Goal: Find specific page/section: Find specific page/section

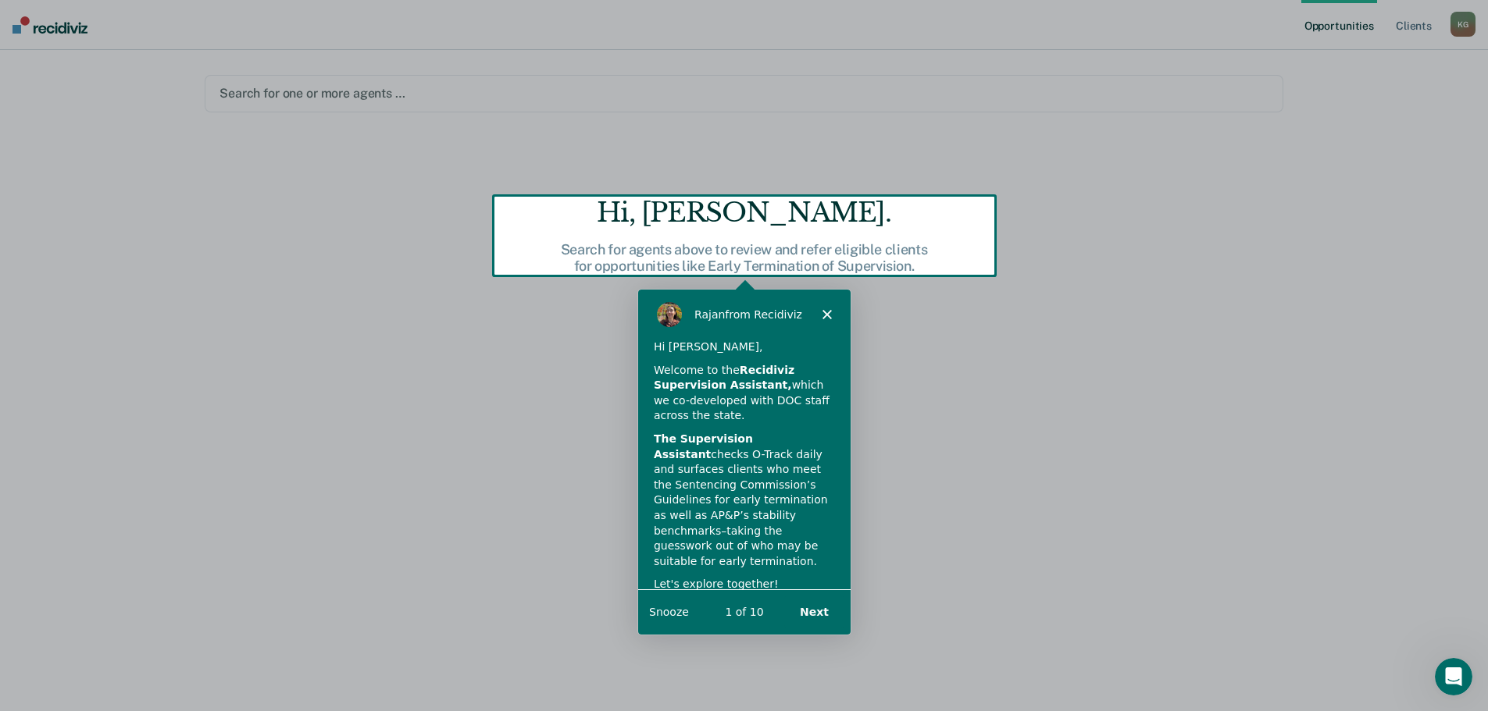
click at [814, 615] on button "Next" at bounding box center [812, 611] width 60 height 32
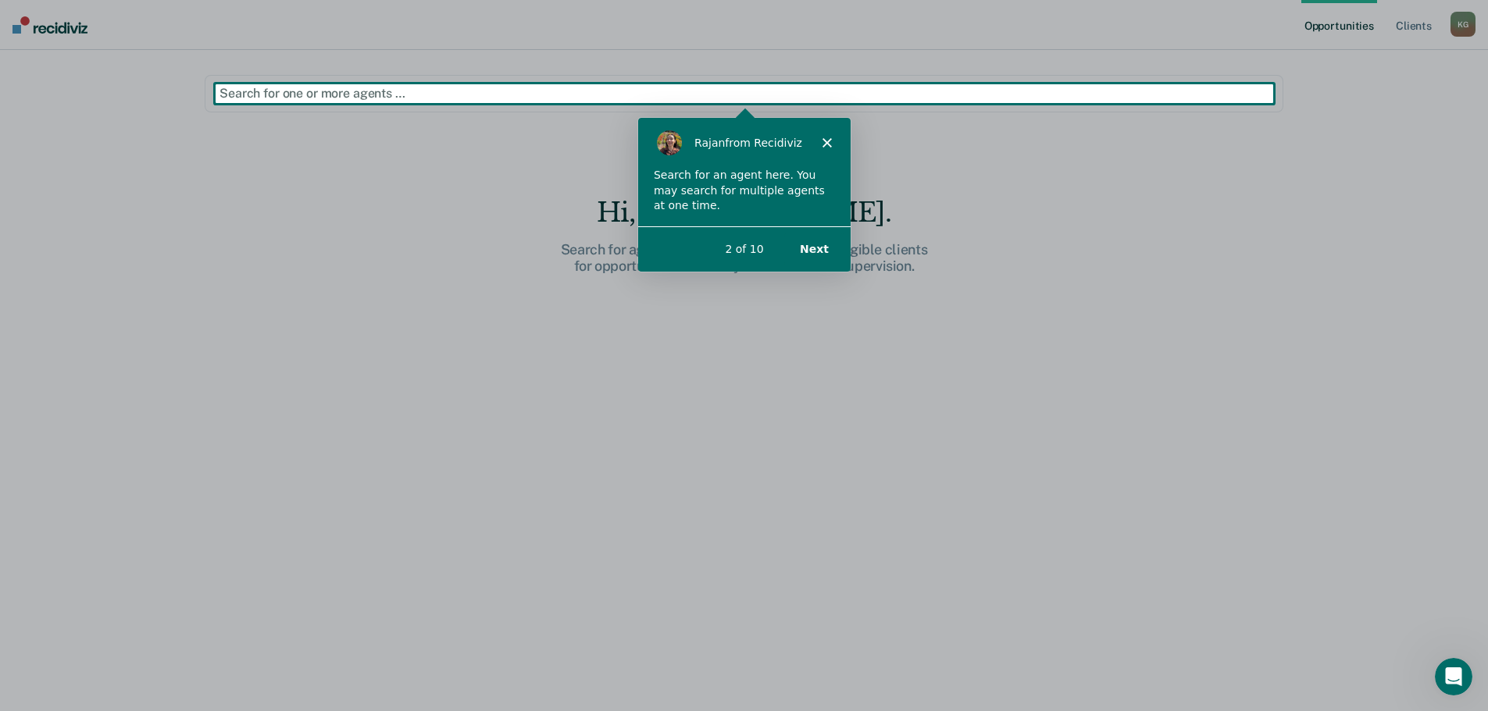
click at [808, 245] on button "Next" at bounding box center [812, 248] width 60 height 32
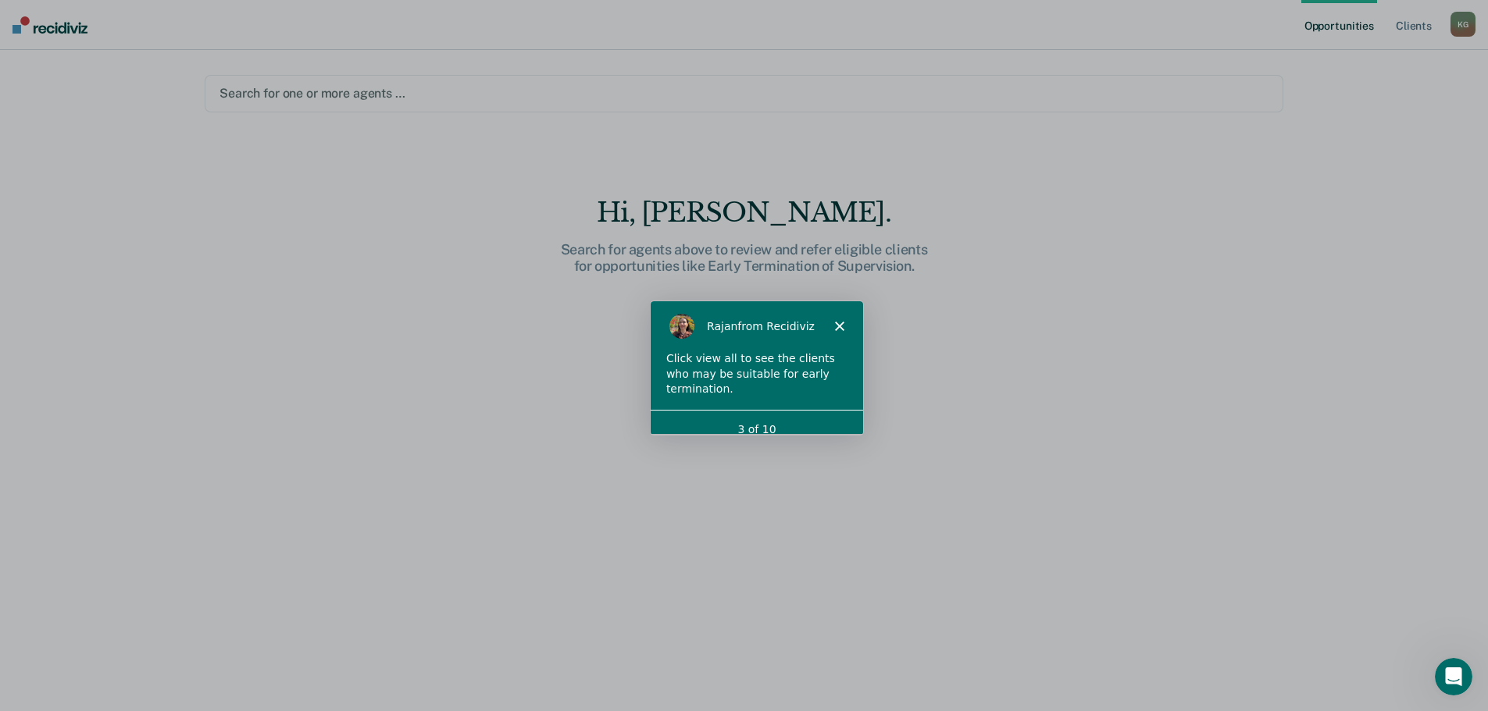
click at [833, 321] on icon "Close" at bounding box center [837, 325] width 9 height 9
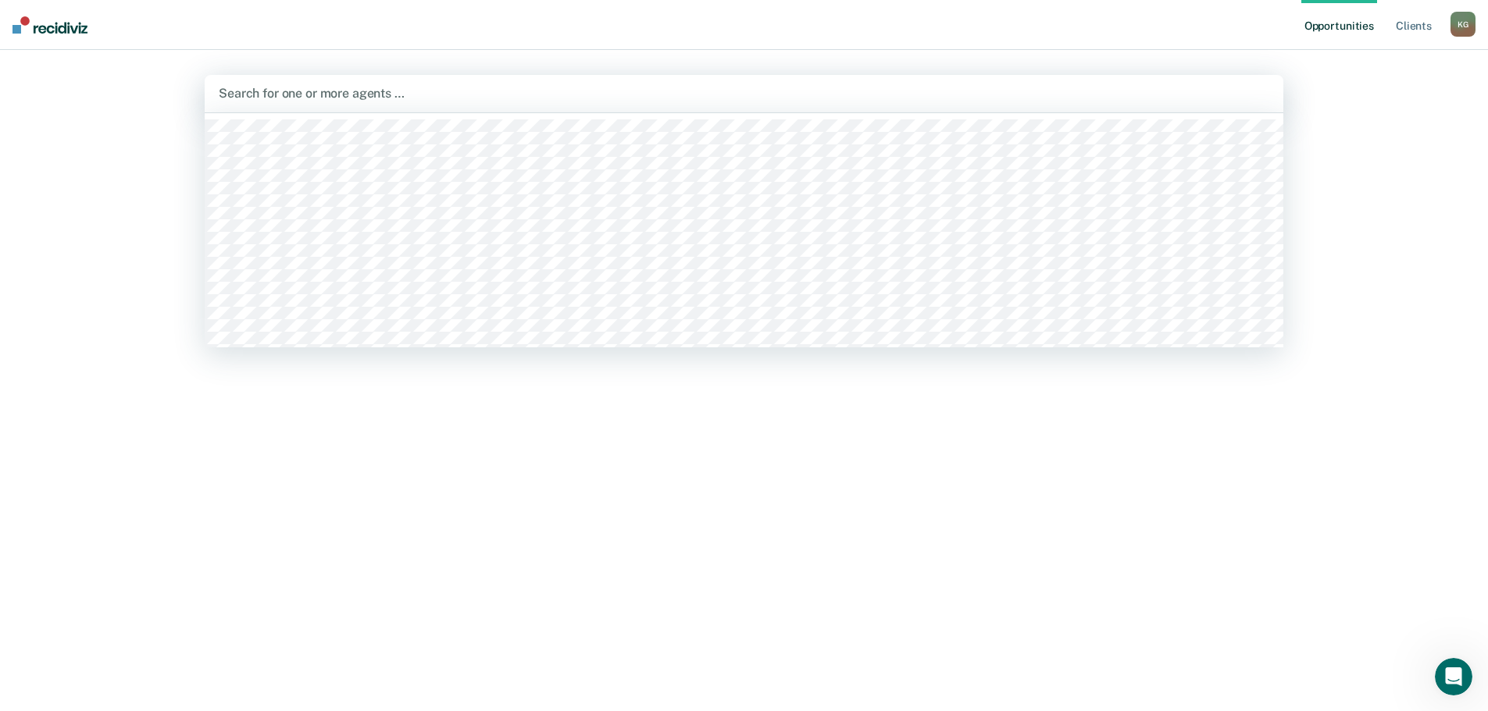
click at [322, 93] on div at bounding box center [744, 93] width 1050 height 18
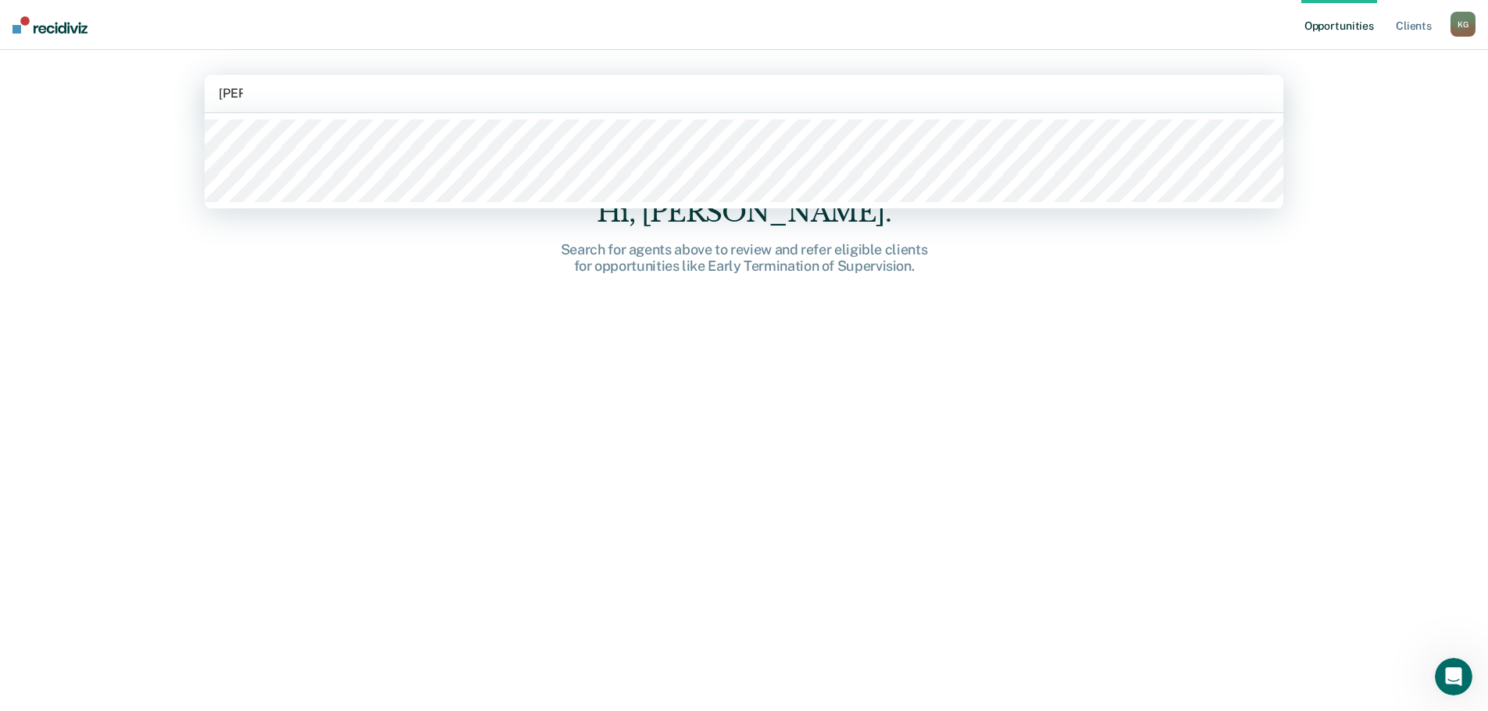
type input "[PERSON_NAME]"
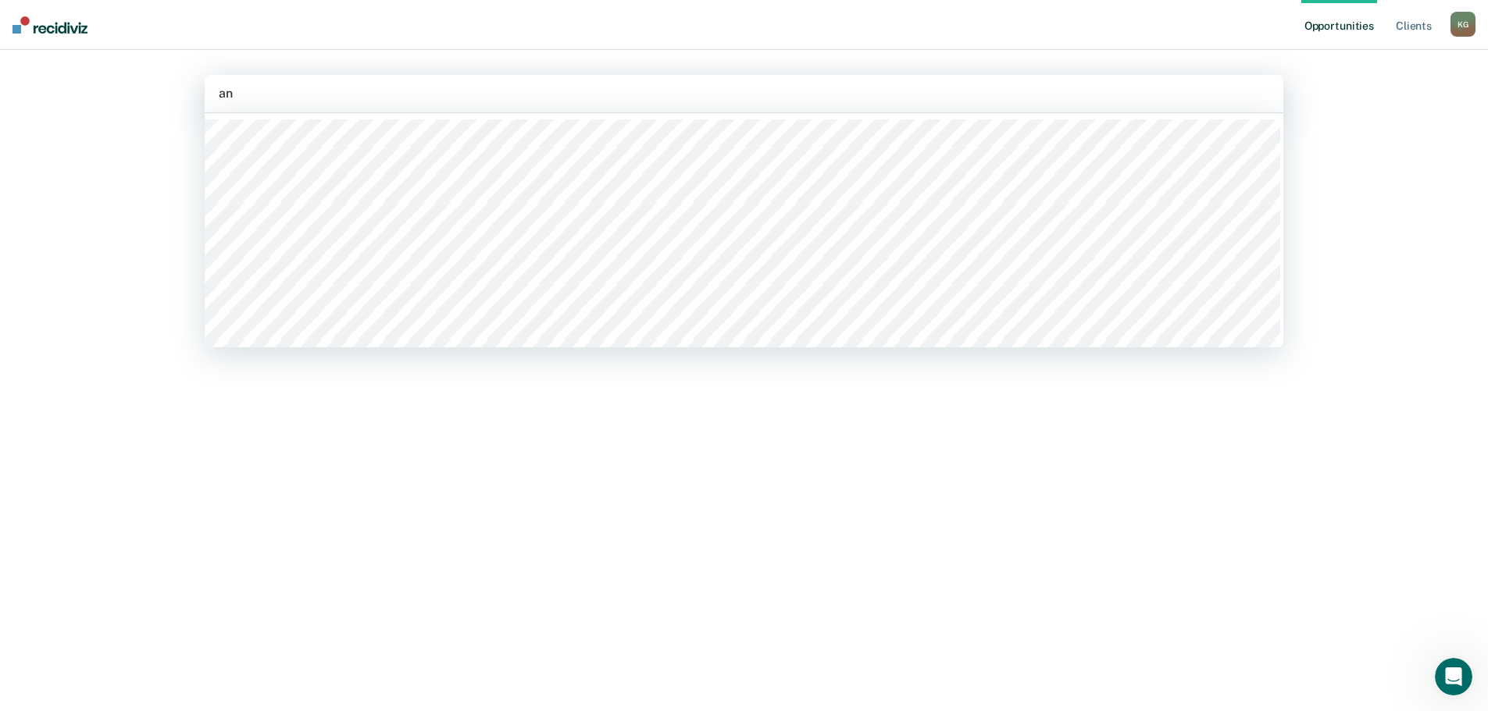
type input "[PERSON_NAME]"
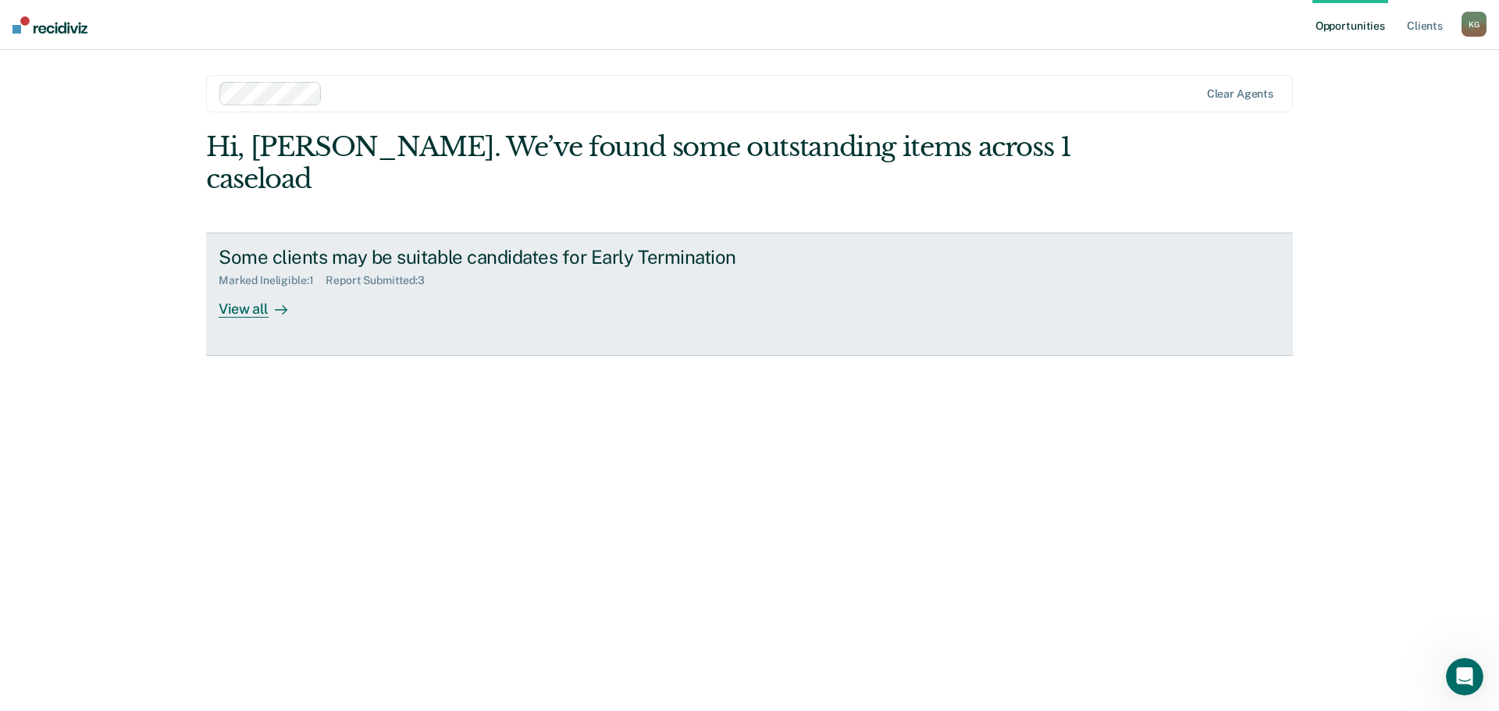
click at [257, 287] on div "View all" at bounding box center [262, 302] width 87 height 30
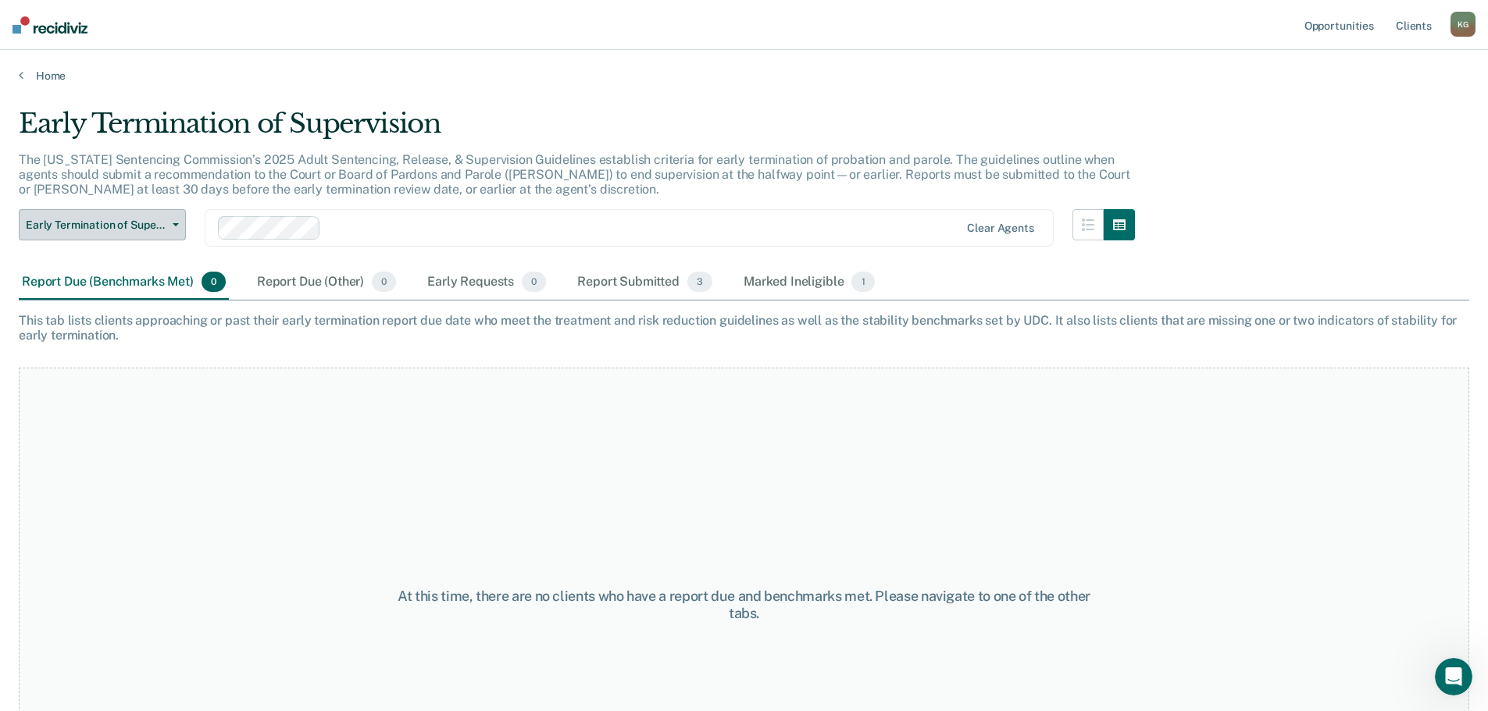
click at [177, 226] on icon "button" at bounding box center [176, 224] width 6 height 3
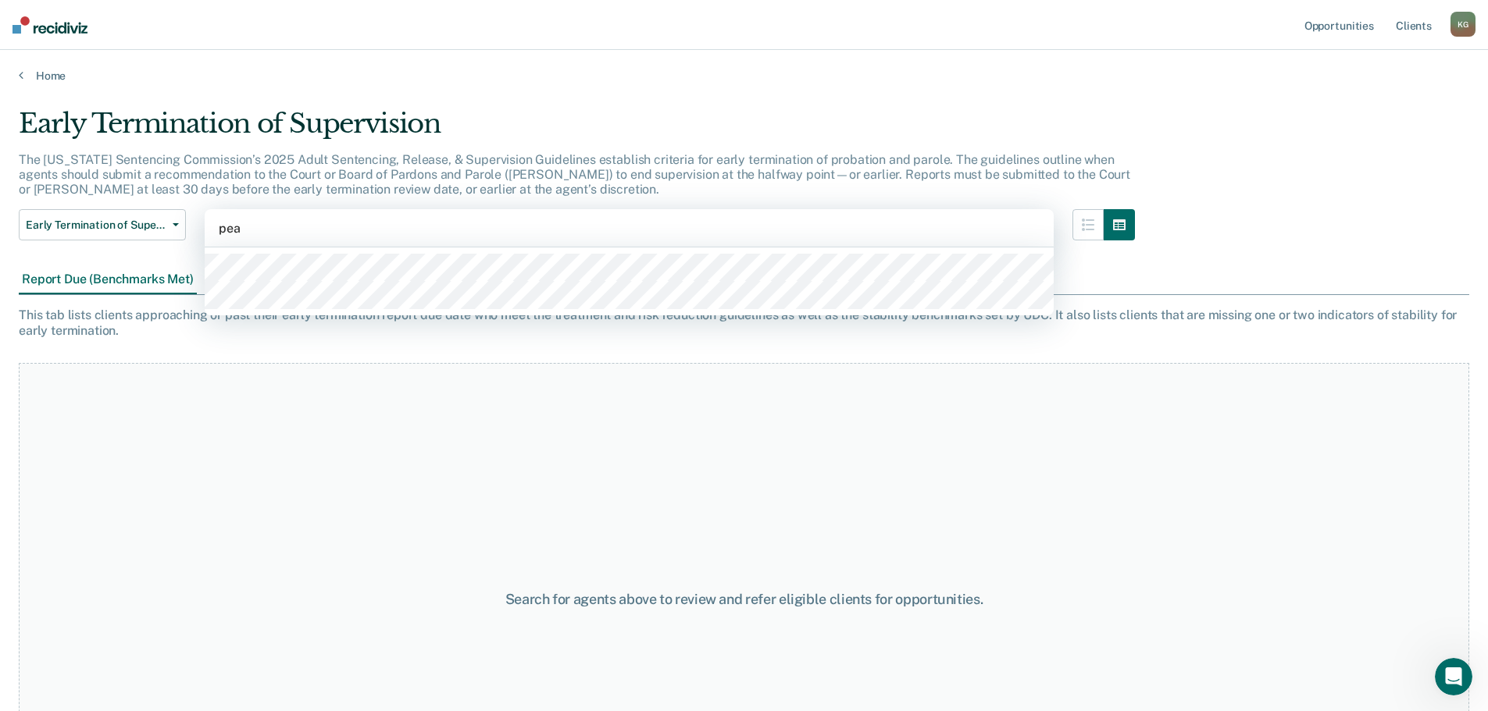
type input "[PERSON_NAME]"
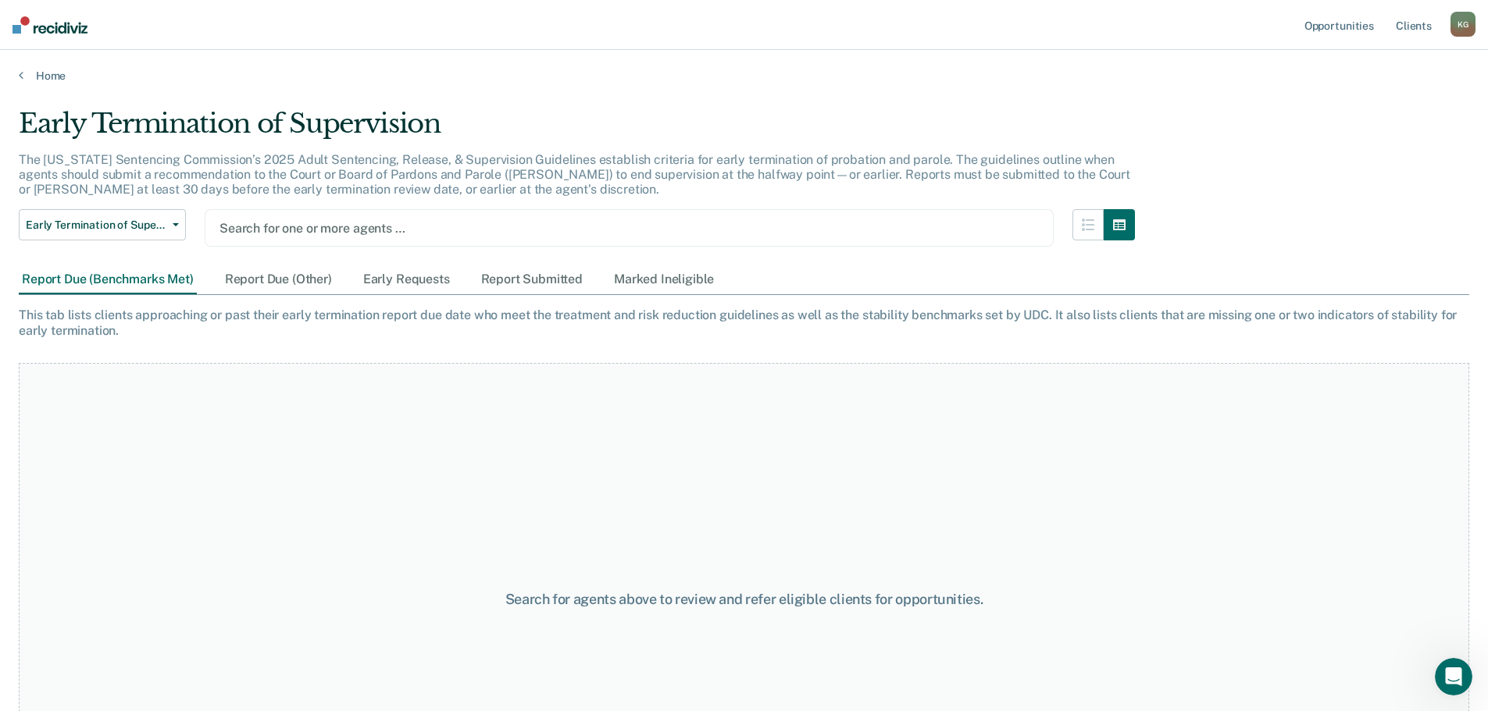
click at [310, 230] on div at bounding box center [628, 228] width 819 height 18
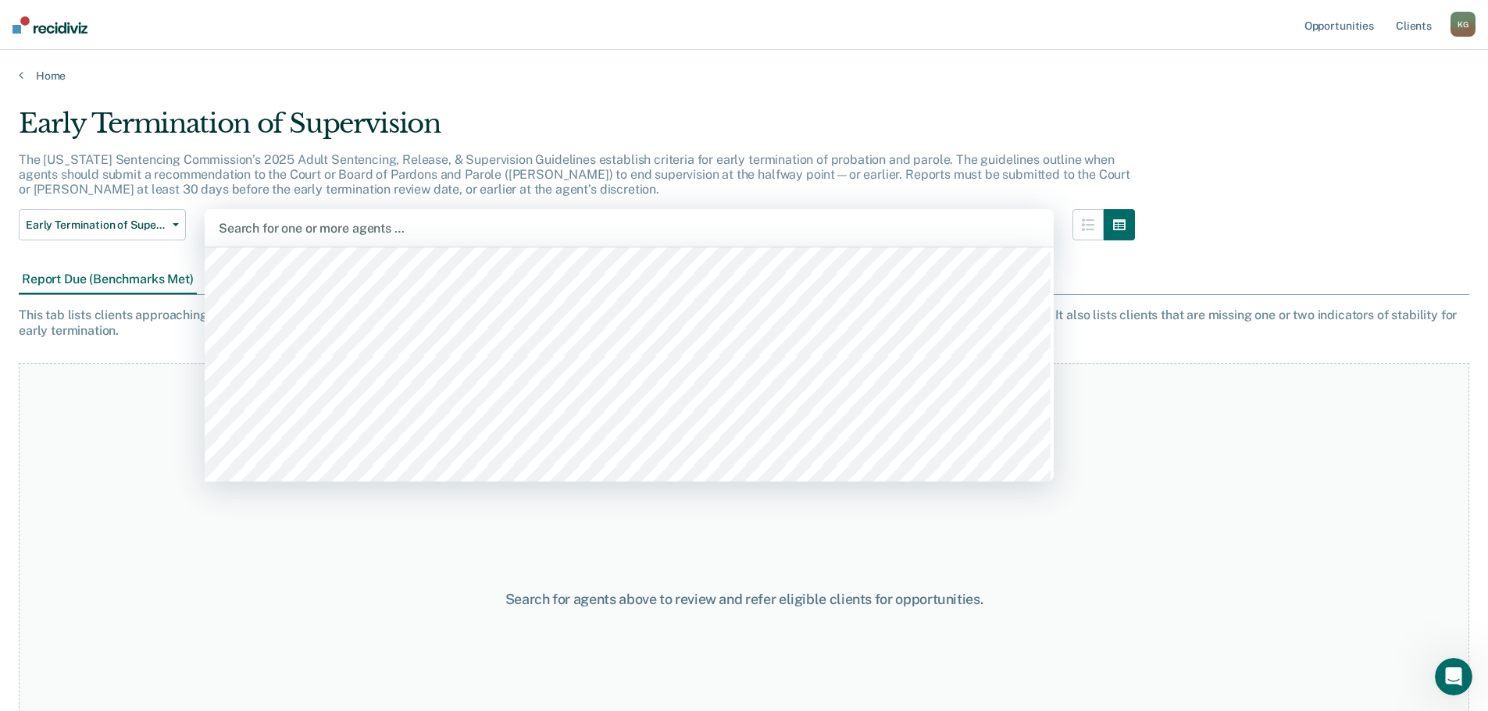
scroll to position [260, 0]
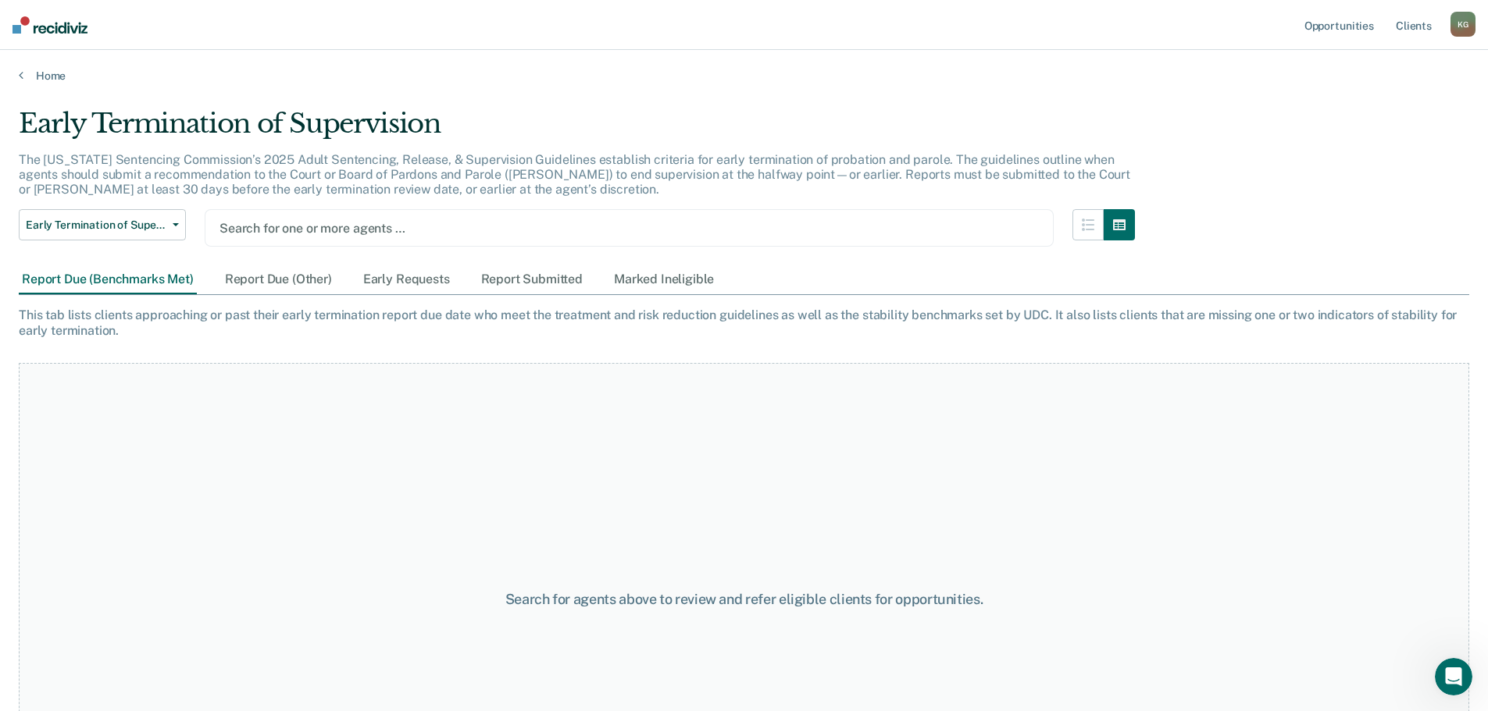
click at [401, 231] on div at bounding box center [628, 228] width 819 height 18
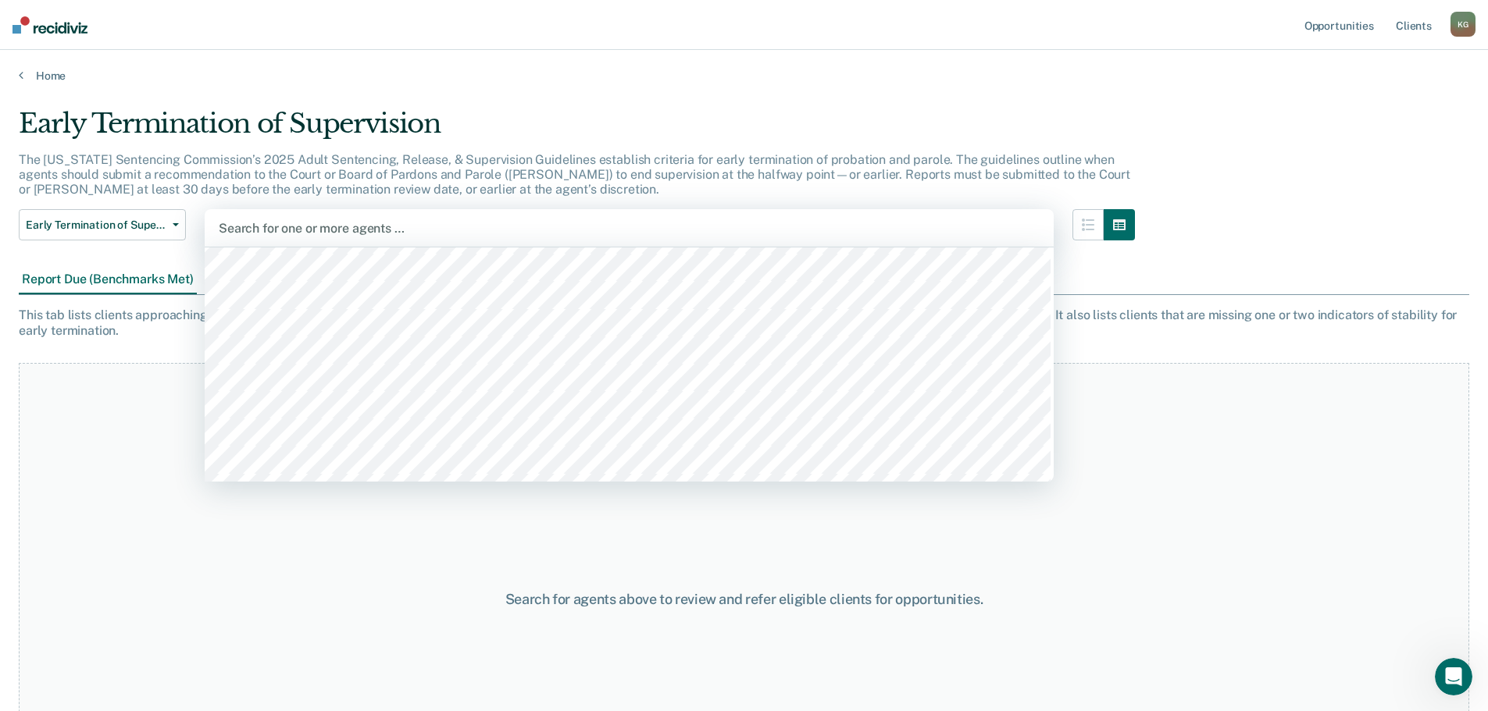
scroll to position [1770, 0]
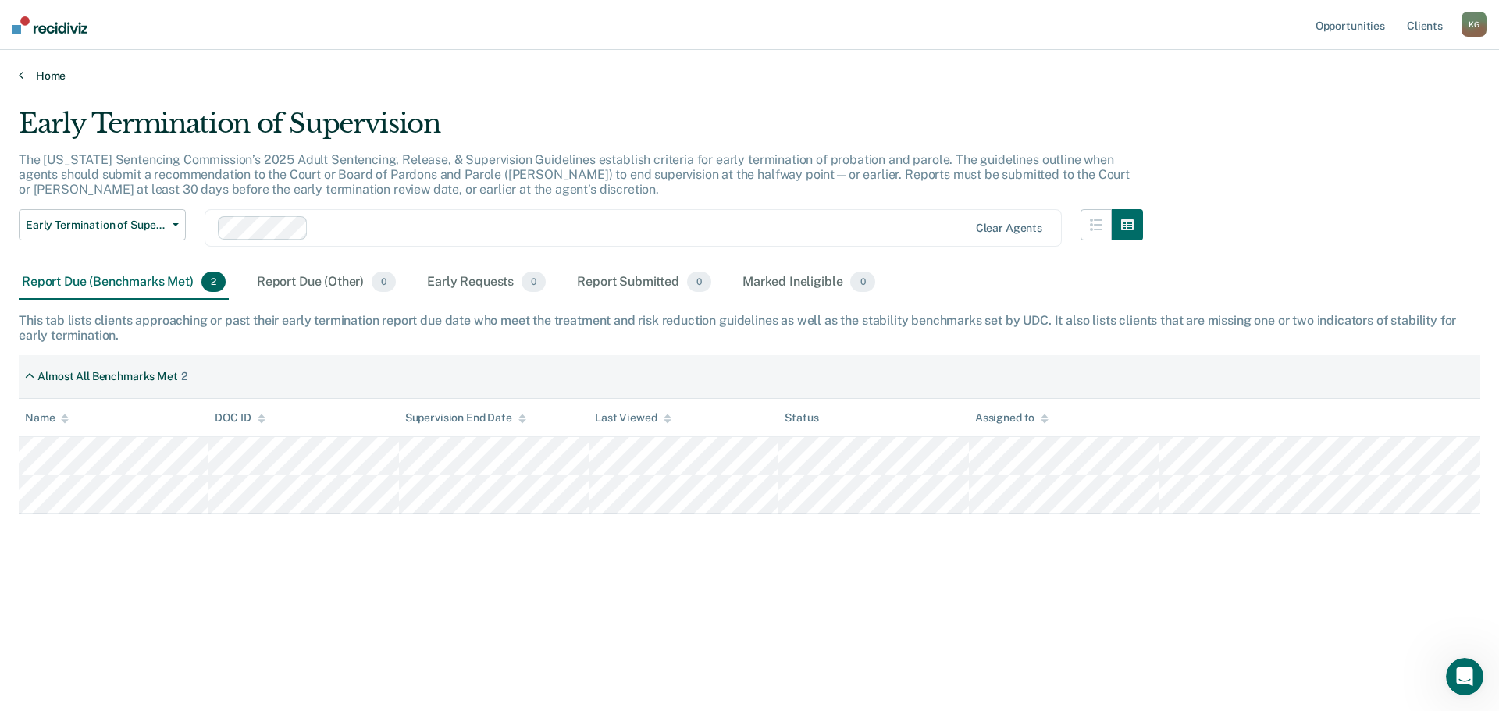
click at [55, 77] on link "Home" at bounding box center [750, 76] width 1462 height 14
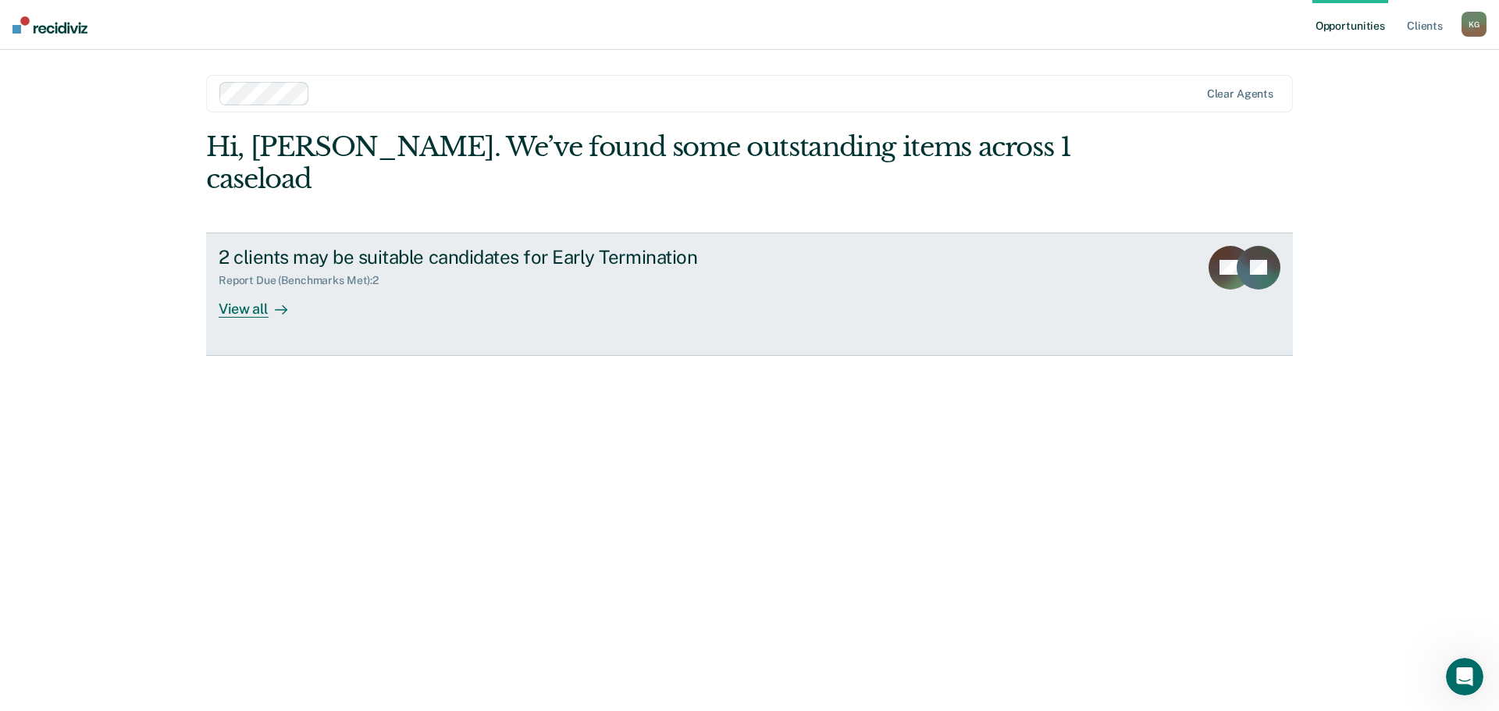
click at [255, 287] on div "View all" at bounding box center [262, 302] width 87 height 30
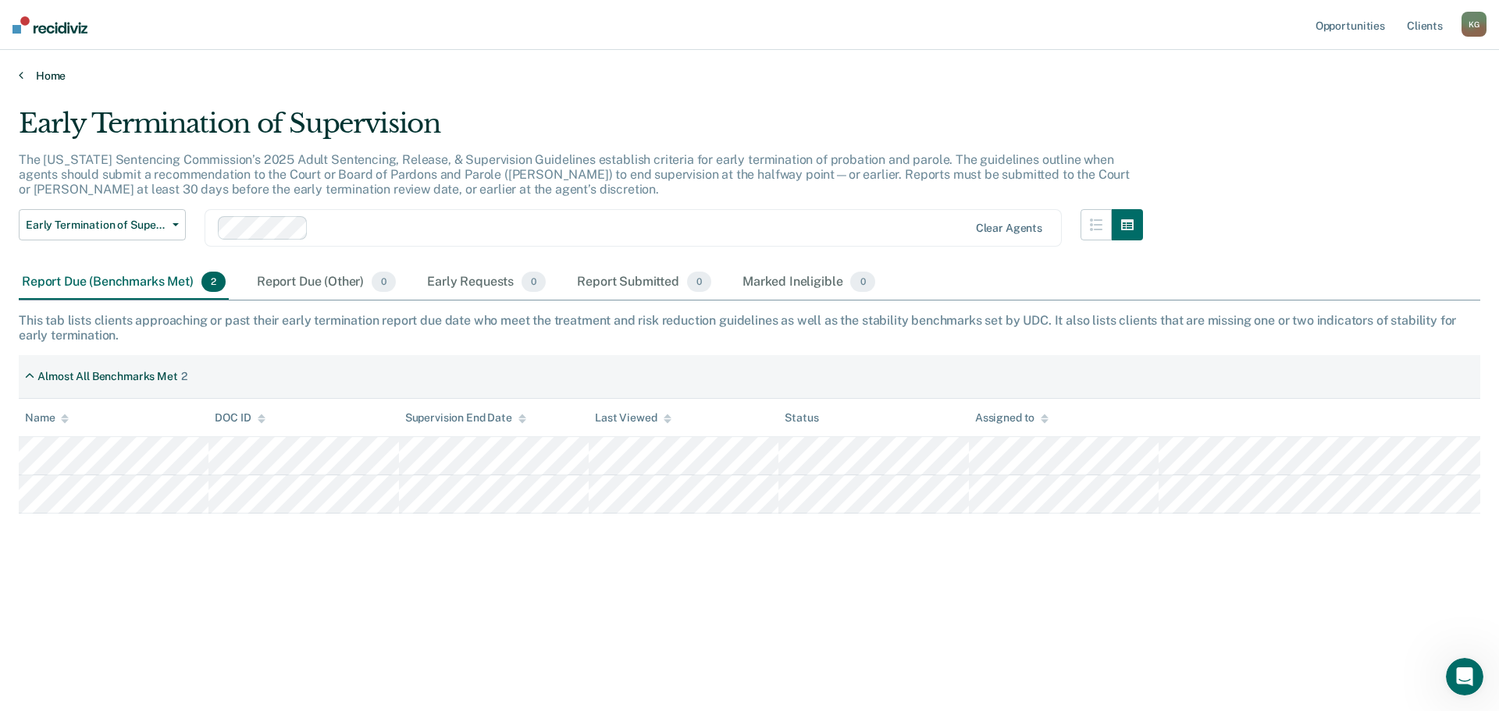
click at [45, 77] on link "Home" at bounding box center [750, 76] width 1462 height 14
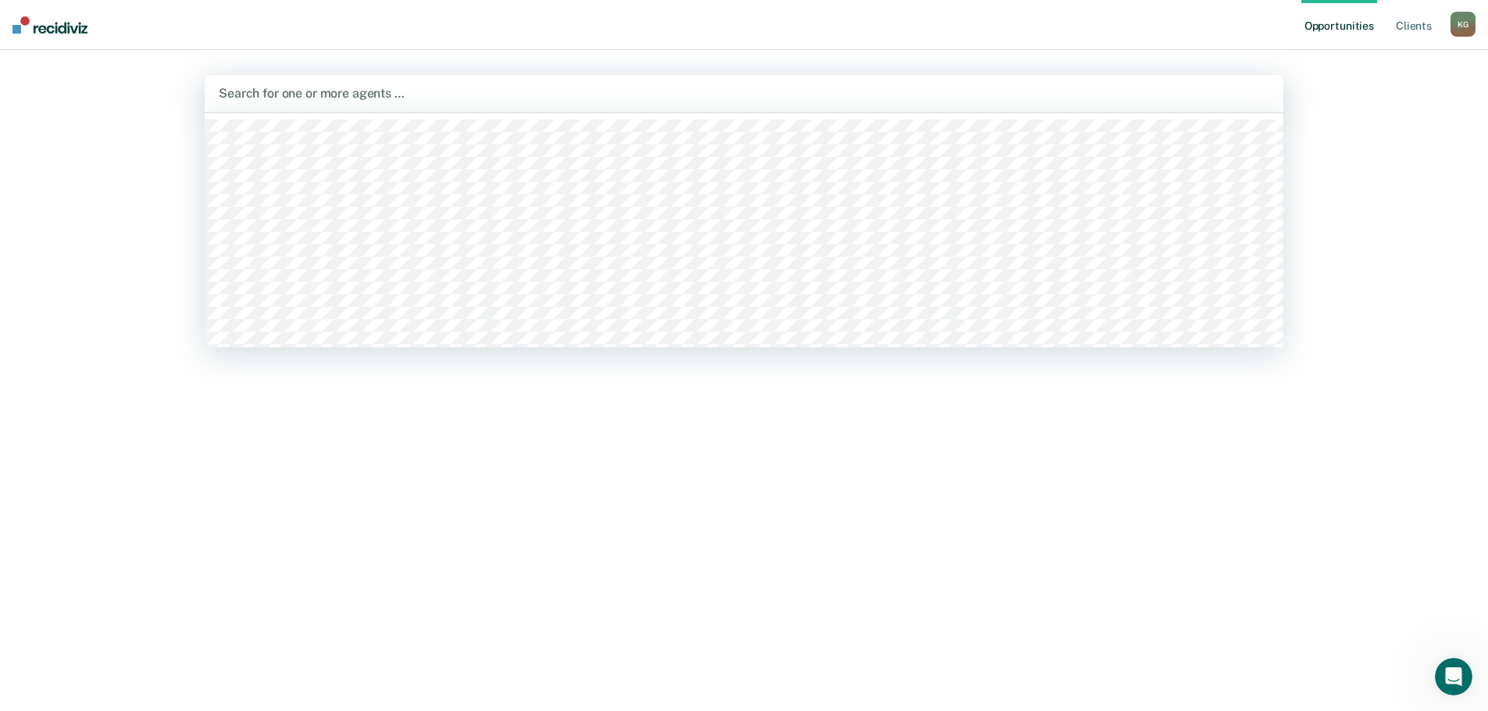
click at [336, 82] on div "Search for one or more agents …" at bounding box center [744, 93] width 1078 height 37
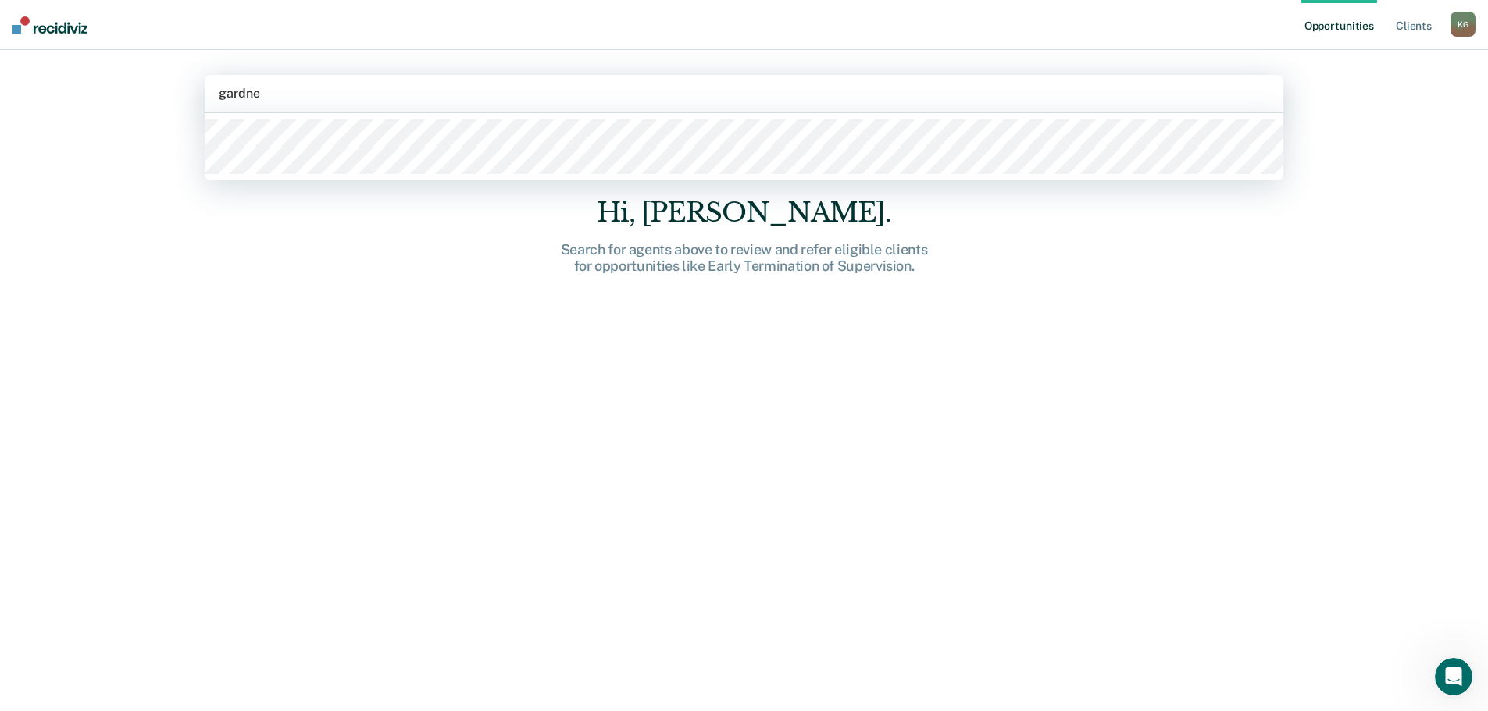
type input "[PERSON_NAME]"
